Goal: Task Accomplishment & Management: Manage account settings

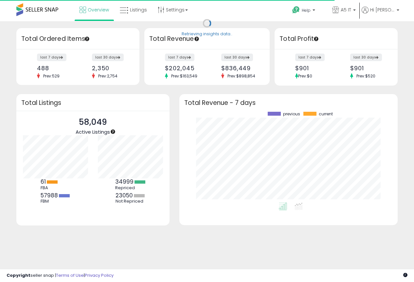
scroll to position [91, 205]
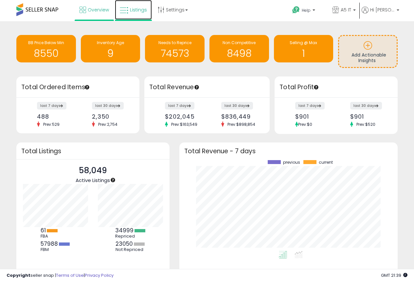
click at [142, 7] on span "Listings" at bounding box center [138, 10] width 17 height 7
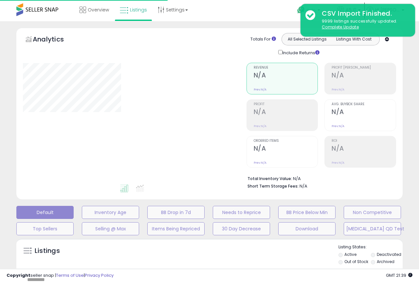
type input "*******"
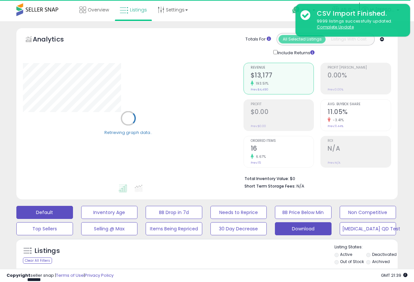
click at [138, 219] on button "Download" at bounding box center [109, 212] width 57 height 13
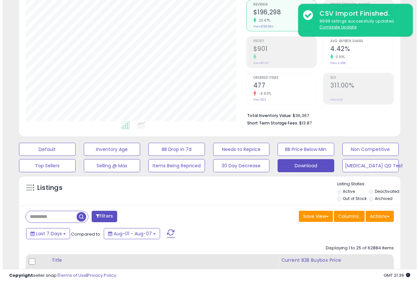
scroll to position [164, 0]
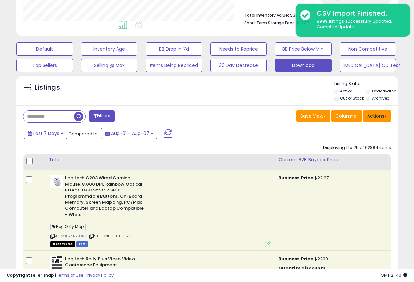
click at [379, 115] on button "Actions" at bounding box center [377, 116] width 28 height 11
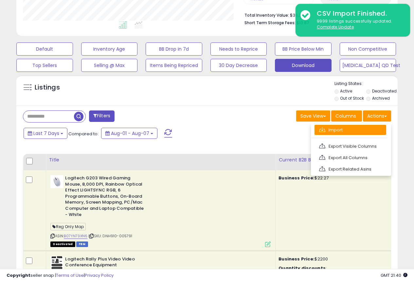
click at [353, 133] on link "Import" at bounding box center [351, 130] width 72 height 10
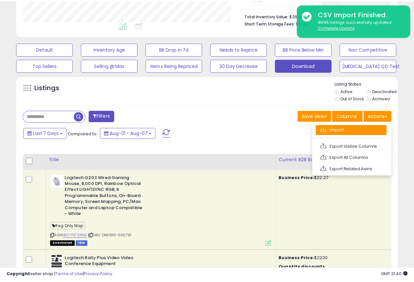
scroll to position [134, 223]
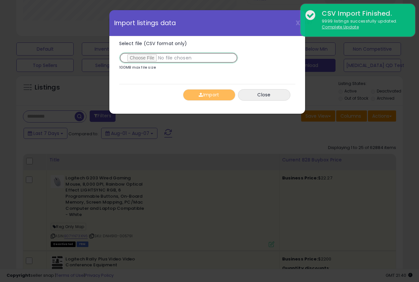
click at [135, 56] on input "Select file (CSV format only)" at bounding box center [178, 57] width 119 height 11
type input "**********"
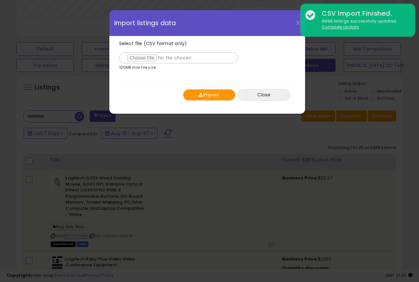
click at [211, 96] on button "Import" at bounding box center [209, 94] width 52 height 11
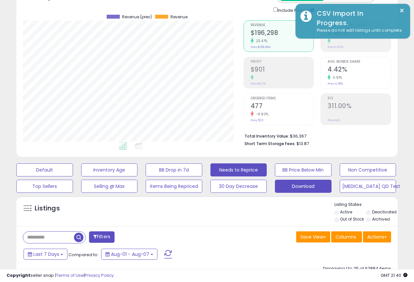
scroll to position [33, 0]
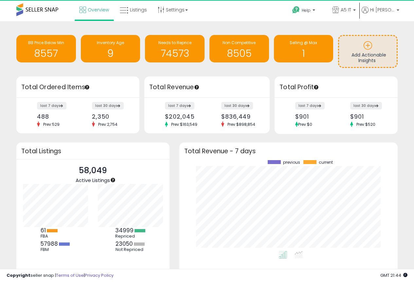
scroll to position [91, 205]
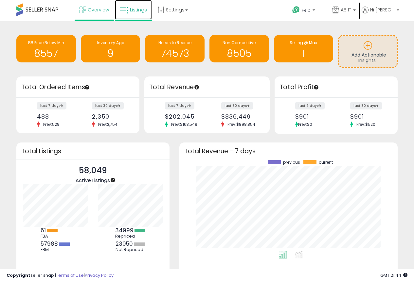
click at [136, 13] on span "Listings" at bounding box center [138, 10] width 17 height 7
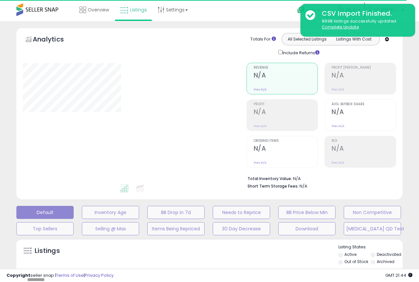
type input "*******"
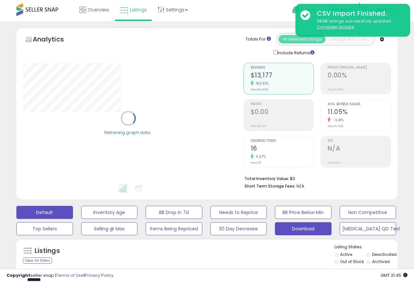
click at [138, 219] on button "Download" at bounding box center [109, 212] width 57 height 13
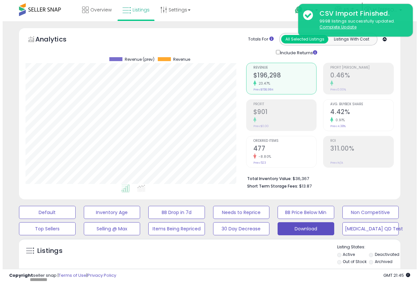
scroll to position [164, 0]
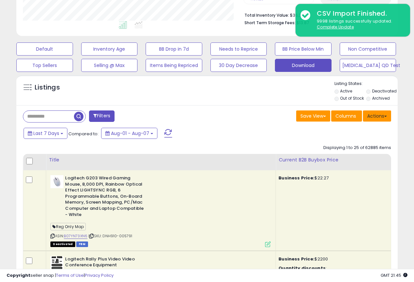
click at [377, 118] on button "Actions" at bounding box center [377, 116] width 28 height 11
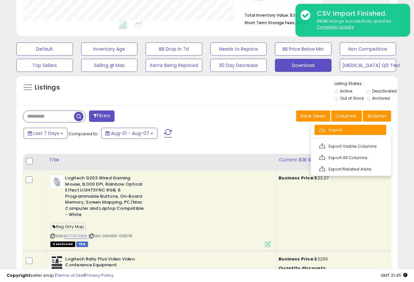
click at [332, 132] on link "Import" at bounding box center [351, 130] width 72 height 10
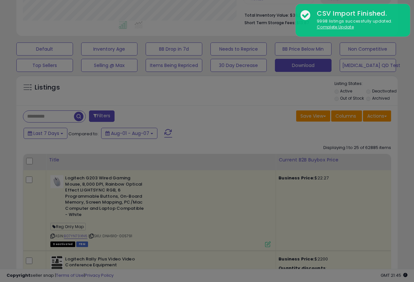
scroll to position [134, 223]
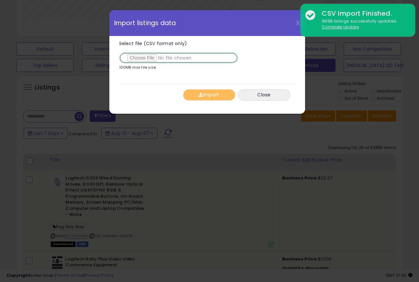
click at [144, 57] on input "Select file (CSV format only)" at bounding box center [178, 57] width 119 height 11
type input "**********"
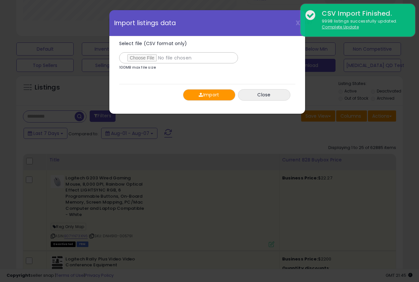
click at [206, 96] on button "Import" at bounding box center [209, 94] width 52 height 11
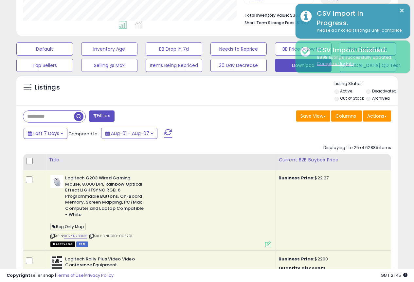
scroll to position [327174, 327087]
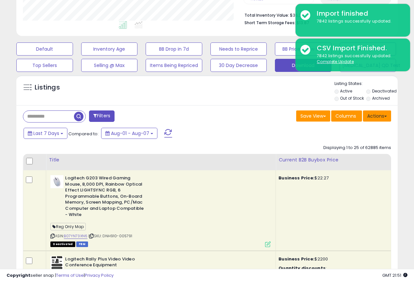
click at [382, 119] on button "Actions" at bounding box center [377, 116] width 28 height 11
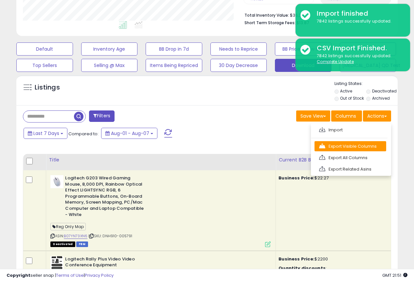
click at [350, 145] on link "Export Visible Columns" at bounding box center [351, 146] width 72 height 10
